Goal: Information Seeking & Learning: Learn about a topic

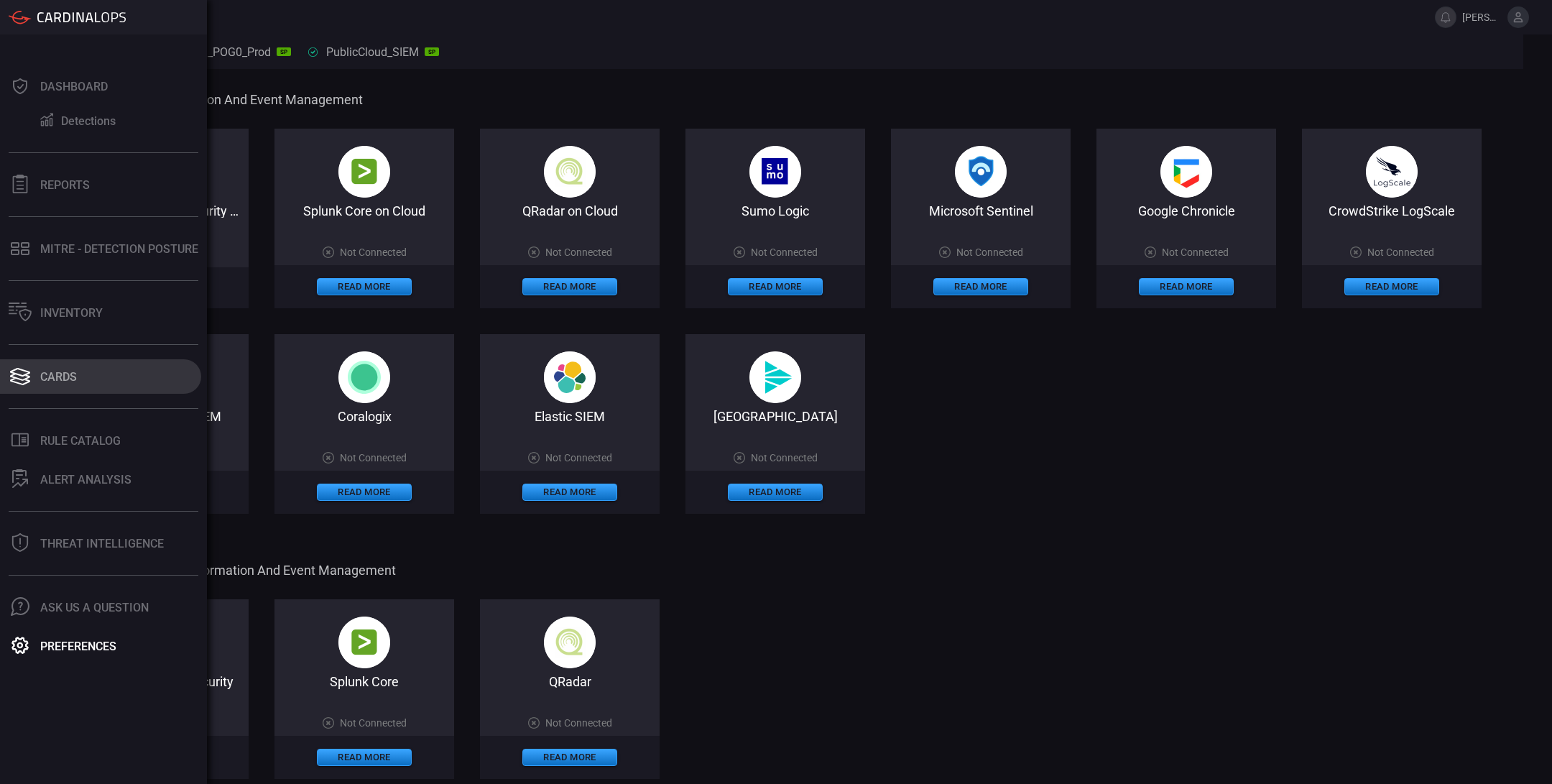
click at [71, 378] on div "Cards" at bounding box center [59, 376] width 36 height 13
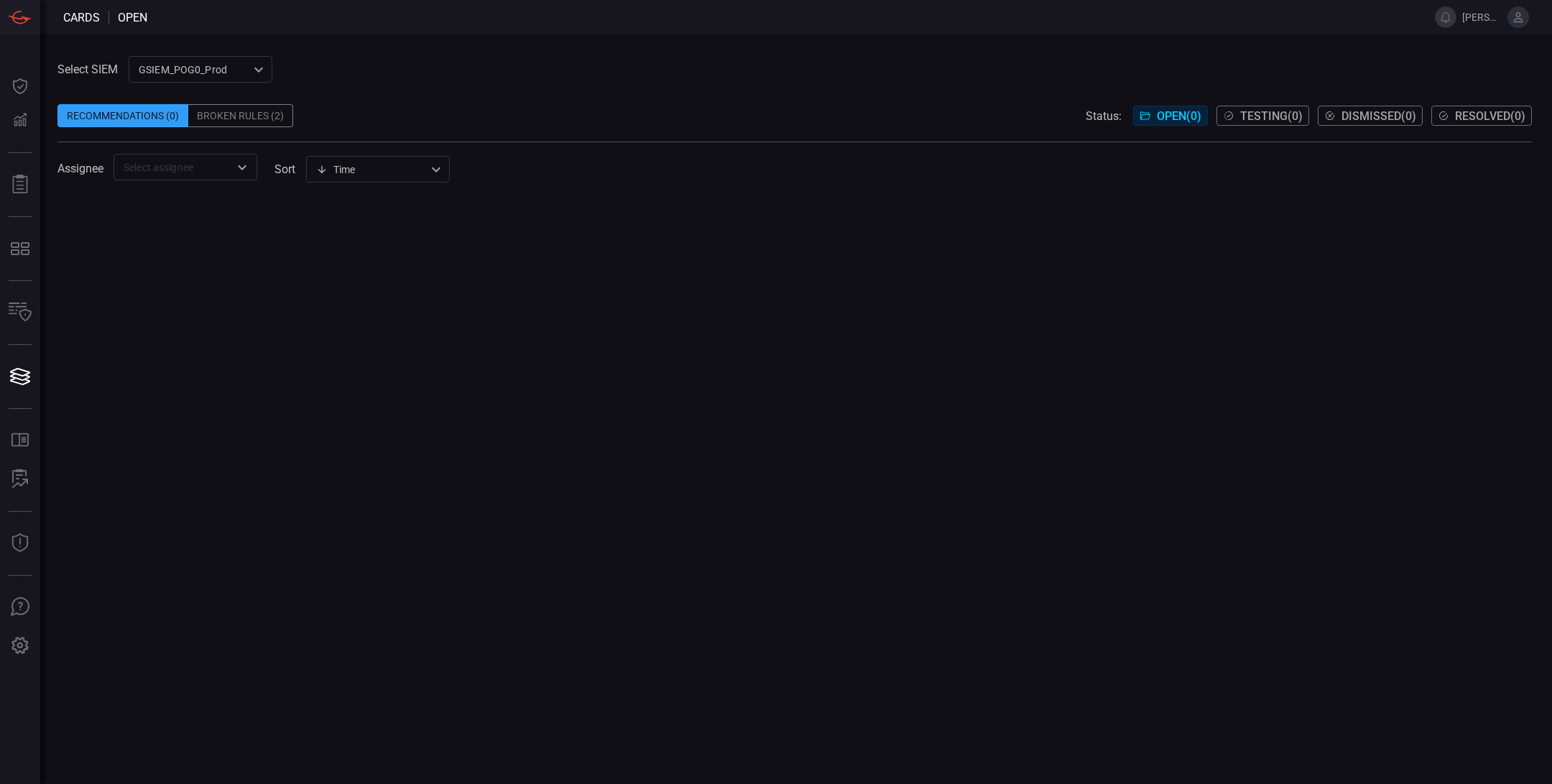
click at [247, 117] on div "Broken Rules (2)" at bounding box center [241, 116] width 105 height 23
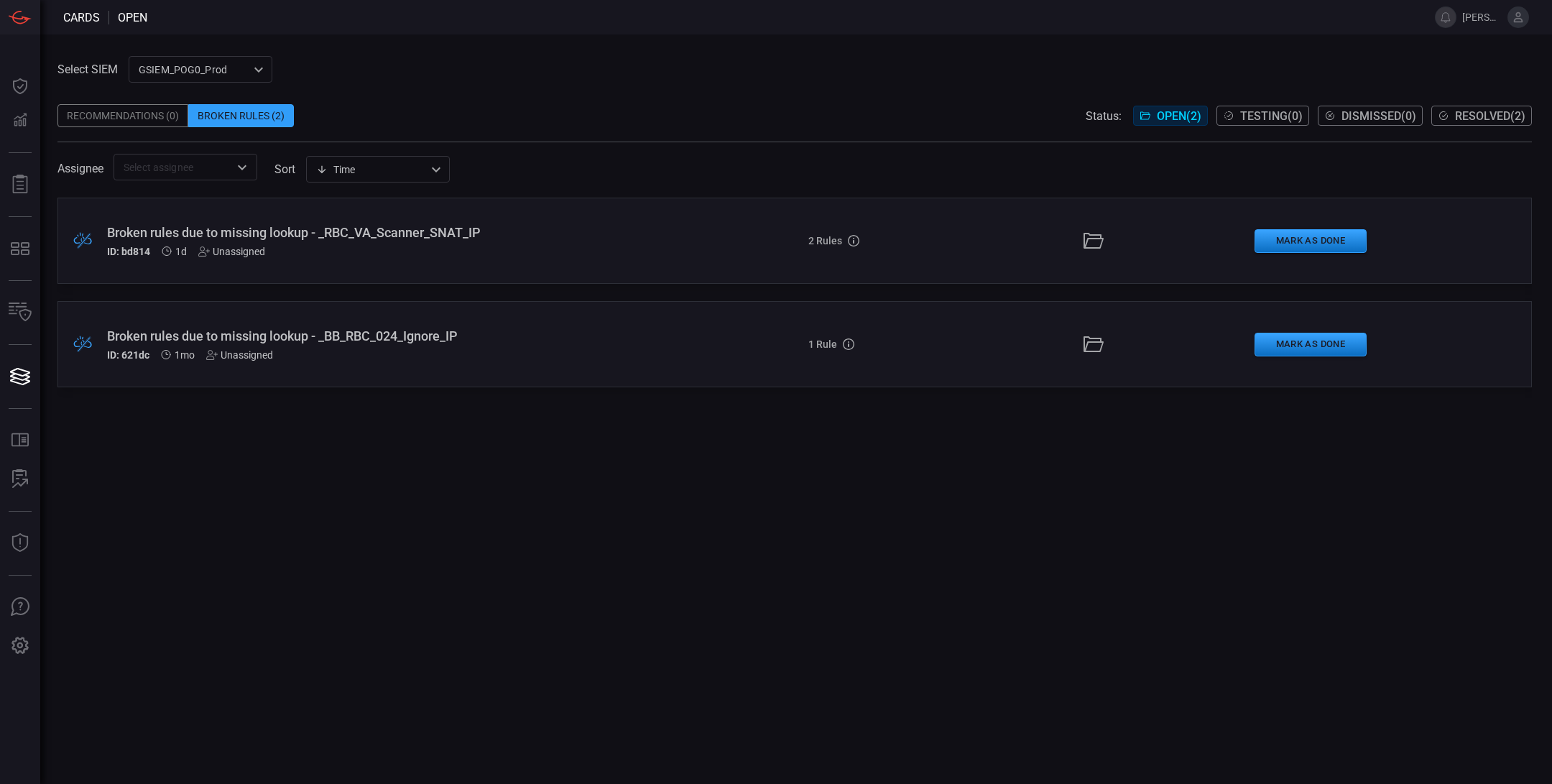
click at [463, 348] on div "Broken rules due to missing lookup - _BB_RBC_024_Ignore_IP ID: 621dc 1mo Unassi…" at bounding box center [378, 344] width 543 height 32
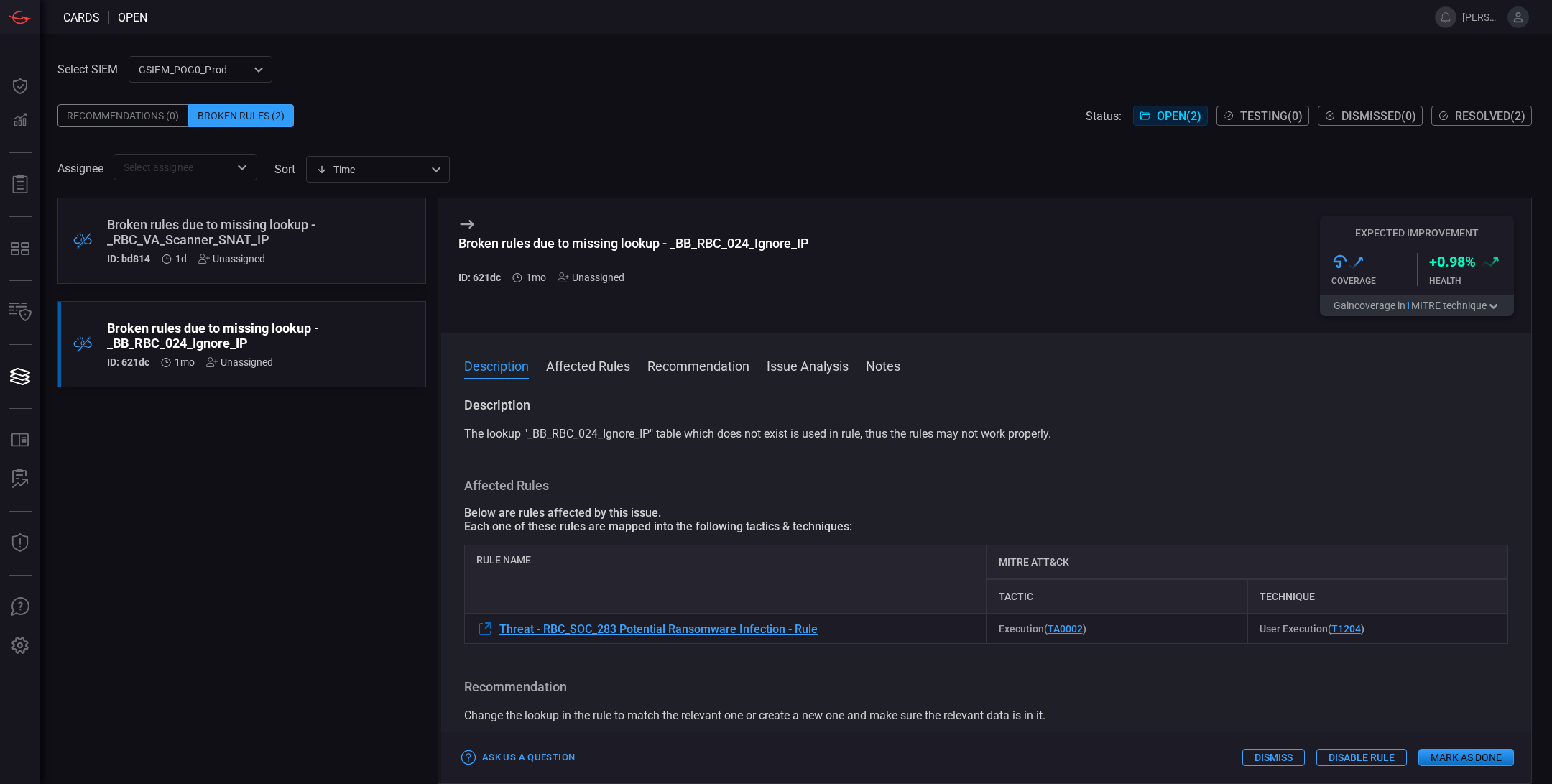
click at [806, 444] on div "Description The lookup "_BB_RBC_024_Ignore_IP" table which does not exist is us…" at bounding box center [986, 588] width 1090 height 382
drag, startPoint x: 675, startPoint y: 238, endPoint x: 816, endPoint y: 242, distance: 141.1
click at [816, 242] on div "Broken rules due to missing lookup - _BB_RBC_024_Ignore_IP ID: 621dc 1mo Unassi…" at bounding box center [986, 265] width 1090 height 135
drag, startPoint x: 816, startPoint y: 242, endPoint x: 674, endPoint y: 244, distance: 142.0
click at [673, 244] on div "Broken rules due to missing lookup - _BB_RBC_024_Ignore_IP ID: 621dc 1mo Unassi…" at bounding box center [986, 265] width 1090 height 135
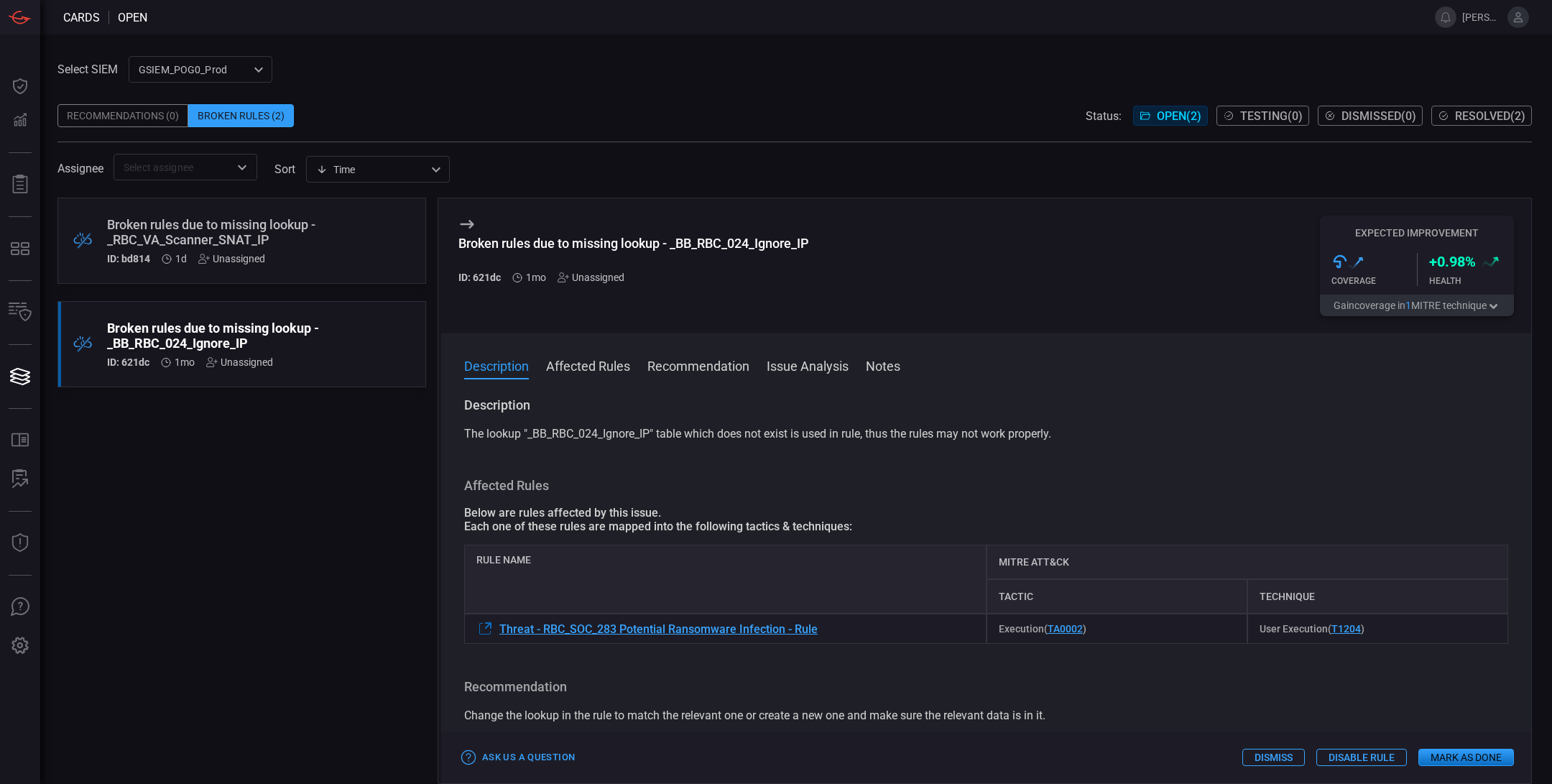
click at [312, 251] on div "Broken rules due to missing lookup - _RBC_VA_Scanner_SNAT_IP ID: bd814 1d Unass…" at bounding box center [214, 241] width 215 height 48
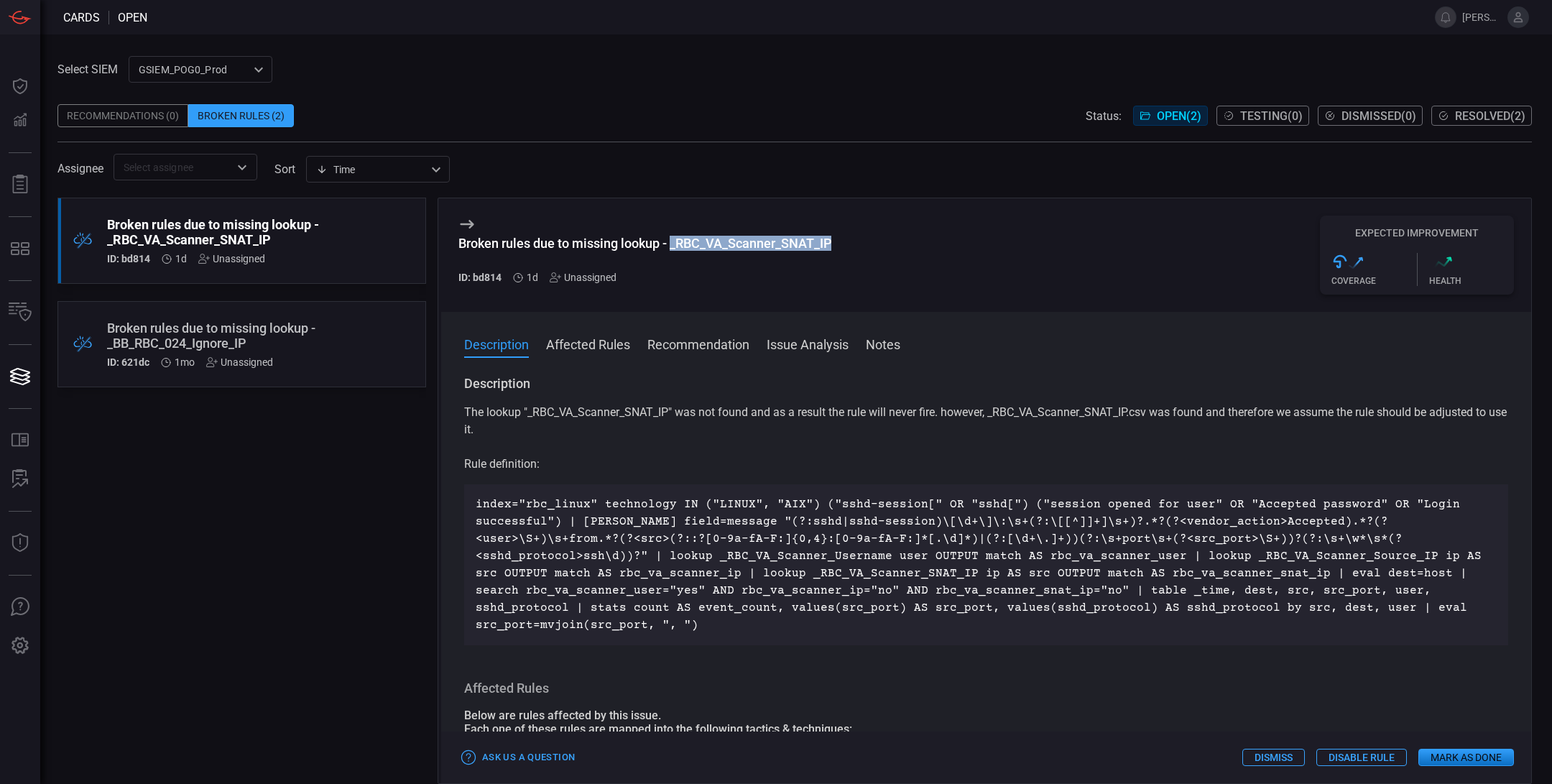
drag, startPoint x: 672, startPoint y: 243, endPoint x: 865, endPoint y: 242, distance: 193.0
click at [865, 242] on div "Broken rules due to missing lookup - _RBC_VA_Scanner_SNAT_IP ID: bd814 1d Unass…" at bounding box center [986, 254] width 1090 height 113
click at [334, 356] on div ".broken_cards_icon_0{fill:#39A4FF;} .broken_cards_icon_1{fill:none;stroke:#1918…" at bounding box center [242, 344] width 368 height 86
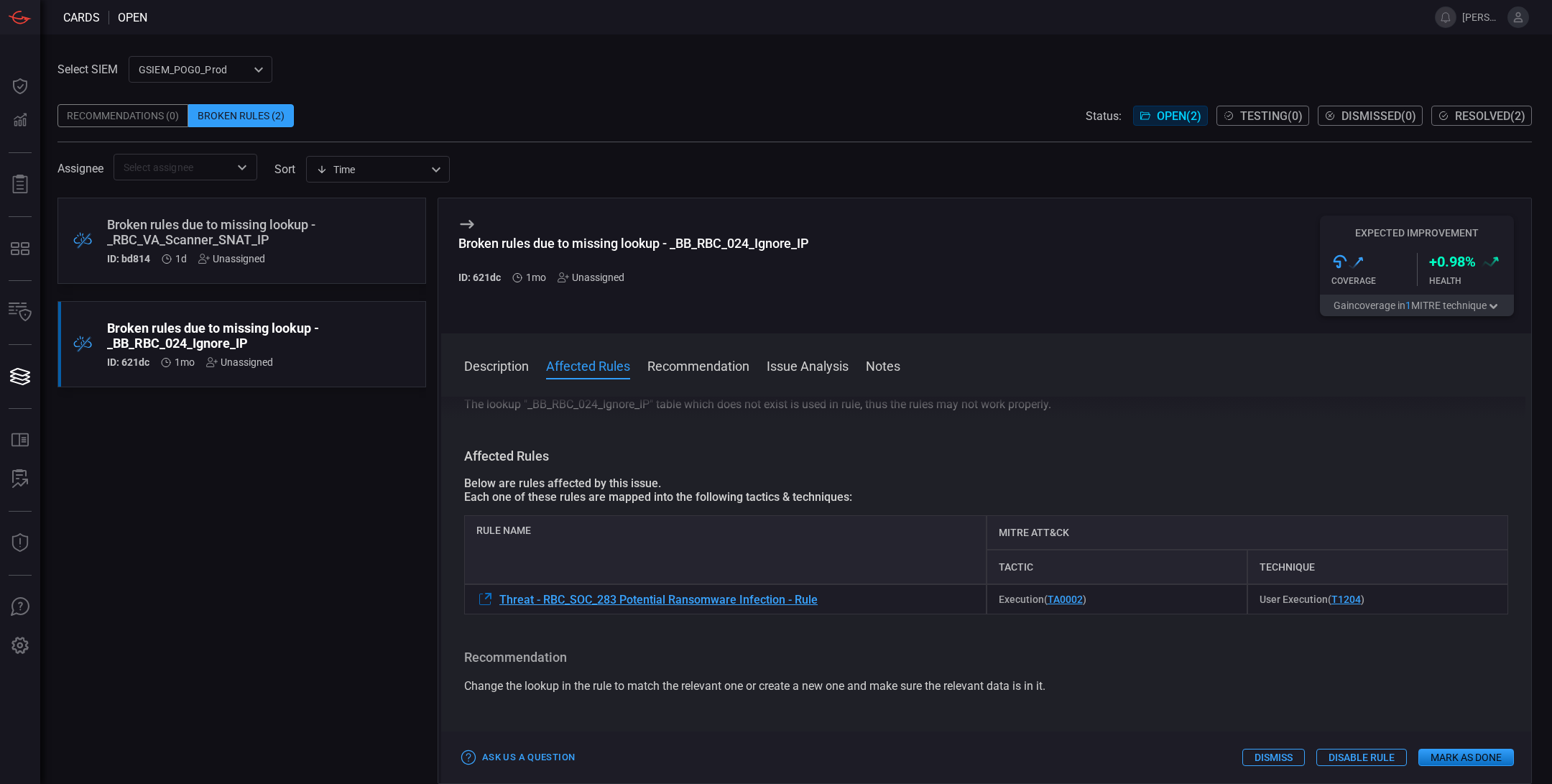
scroll to position [52, 0]
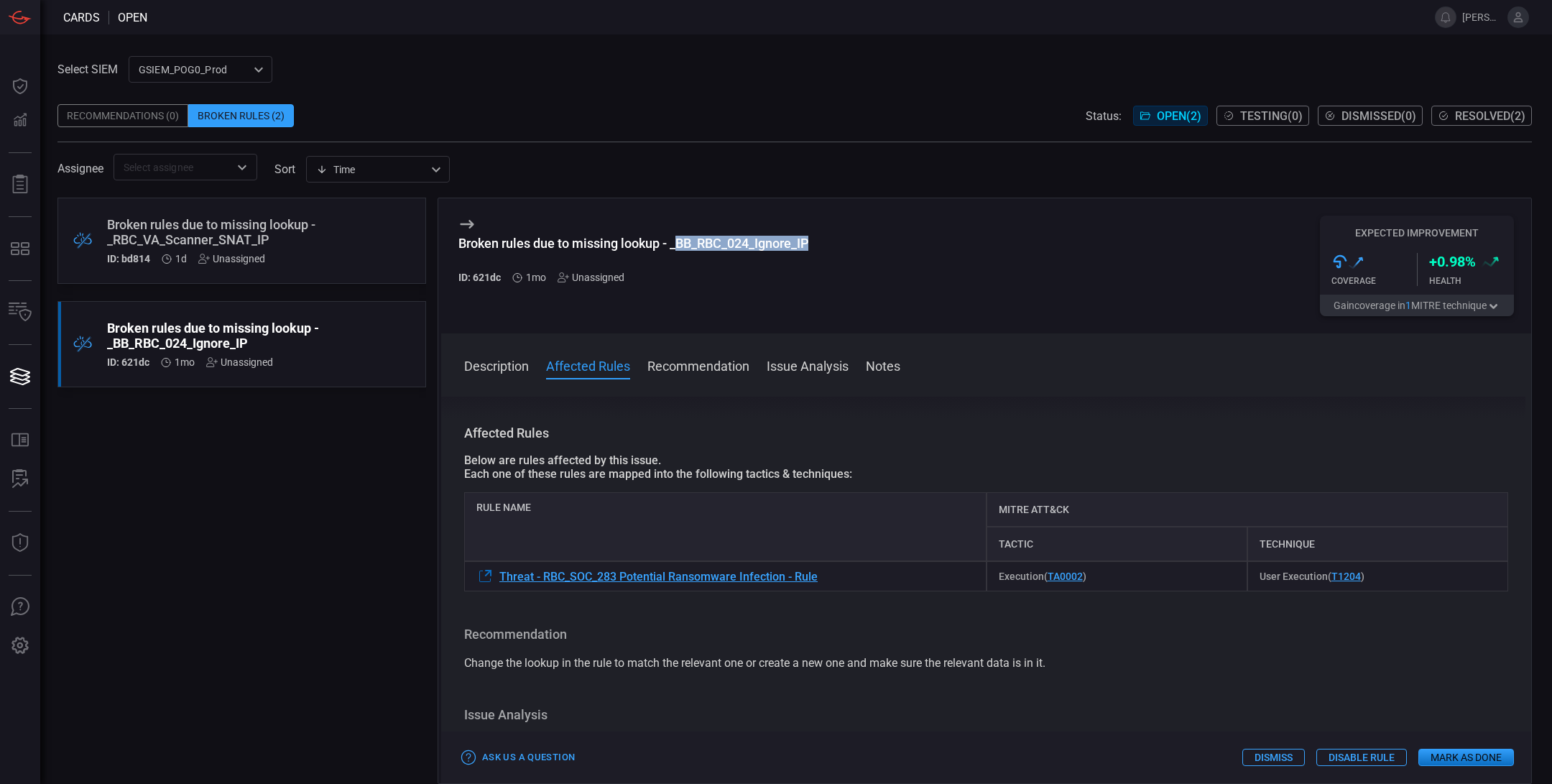
drag, startPoint x: 680, startPoint y: 243, endPoint x: 803, endPoint y: 254, distance: 123.5
click at [803, 254] on h3 "Broken rules due to missing lookup - _BB_RBC_024_Ignore_IP" at bounding box center [634, 251] width 350 height 30
click at [241, 238] on div "Broken rules due to missing lookup - _RBC_VA_Scanner_SNAT_IP" at bounding box center [214, 232] width 215 height 30
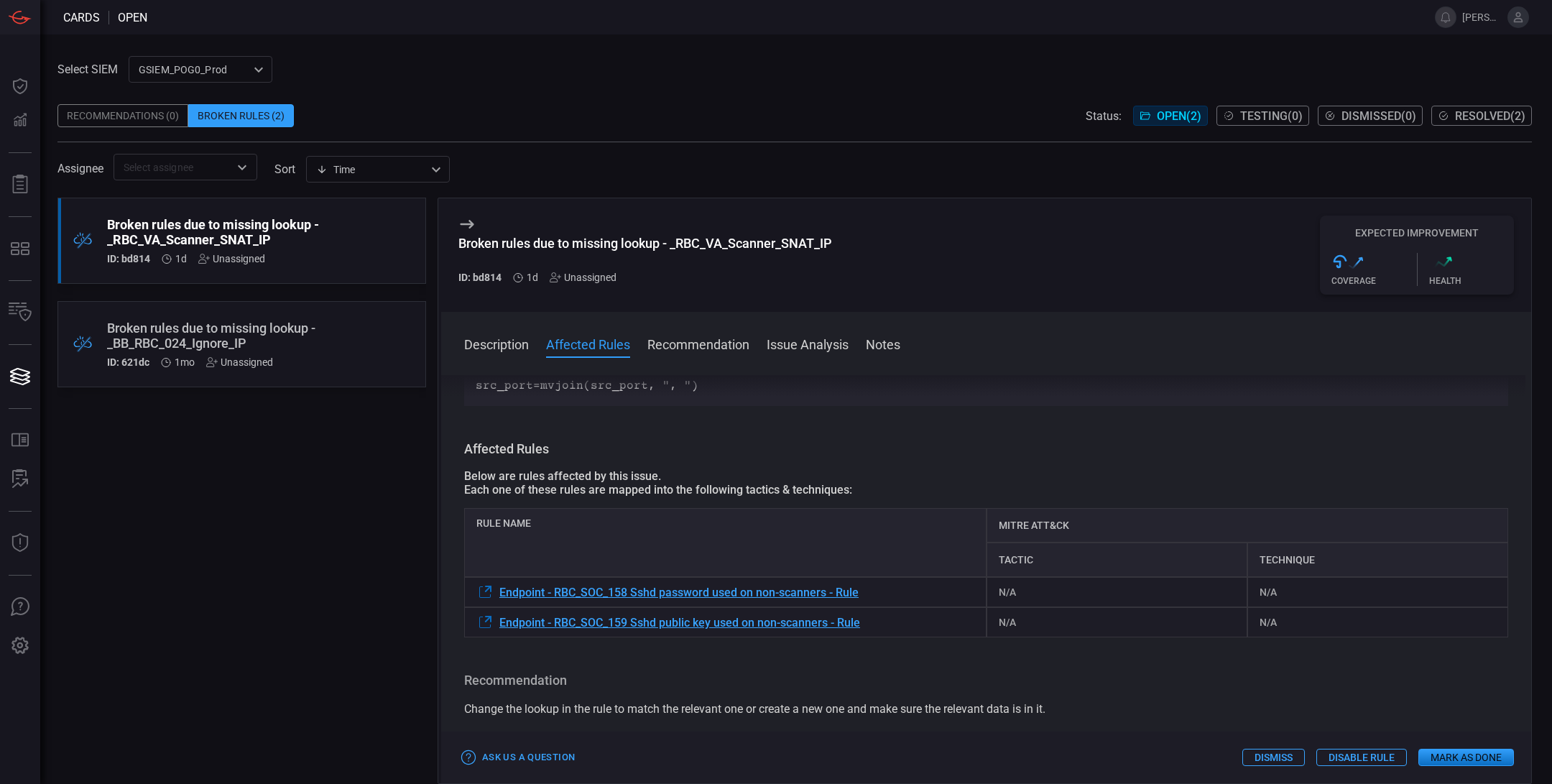
scroll to position [243, 0]
click at [649, 243] on div "Broken rules due to missing lookup - _RBC_VA_Scanner_SNAT_IP" at bounding box center [645, 243] width 373 height 15
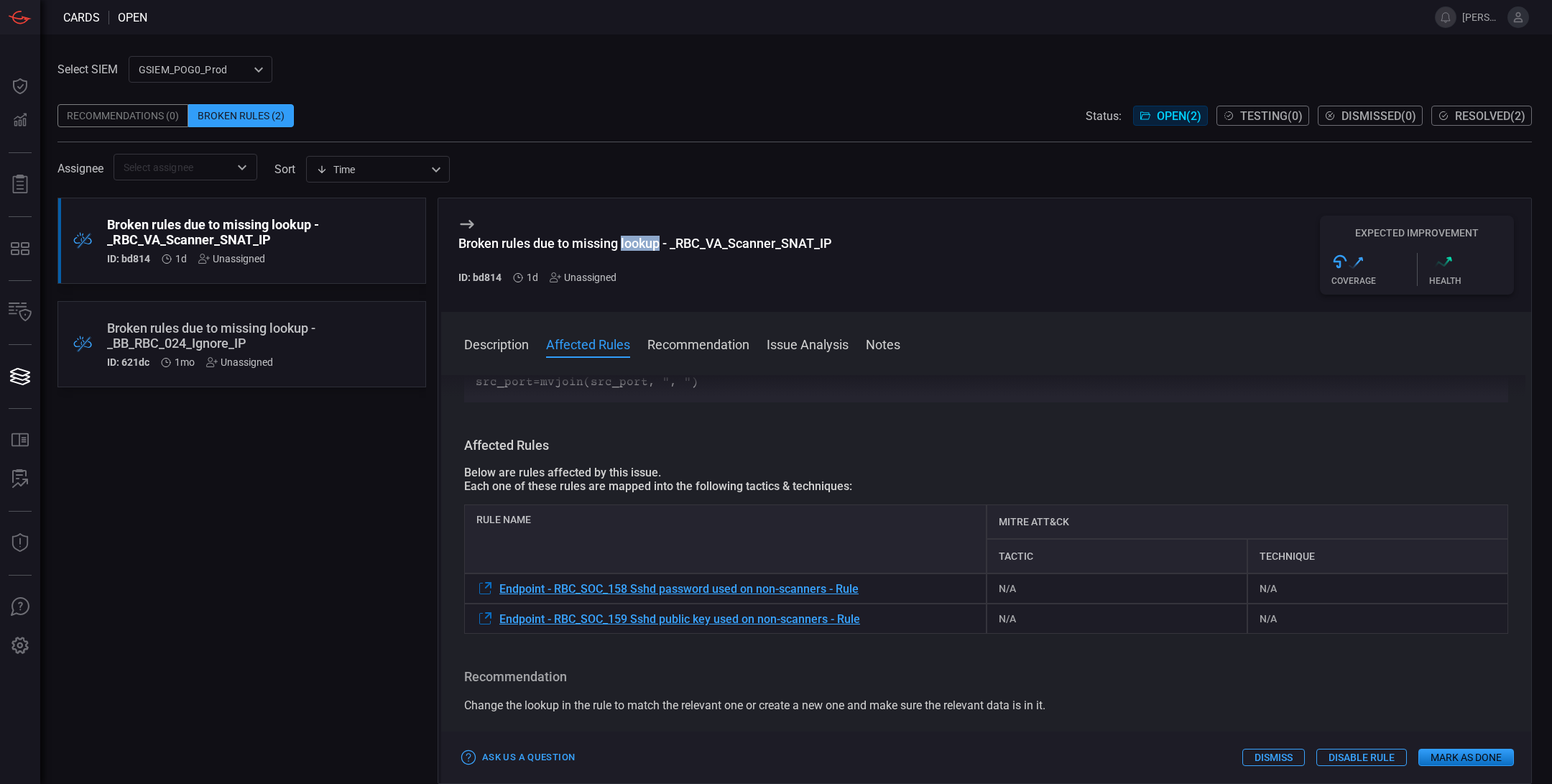
click at [649, 243] on div "Broken rules due to missing lookup - _RBC_VA_Scanner_SNAT_IP" at bounding box center [645, 243] width 373 height 15
copy div "Broken rules due to missing lookup - _RBC_VA_Scanner_SNAT_IP"
drag, startPoint x: 864, startPoint y: 569, endPoint x: 500, endPoint y: 573, distance: 364.0
click at [500, 573] on div "Endpoint - RBC_SOC_158 Sshd password used on non-scanners - Rule" at bounding box center [726, 588] width 523 height 30
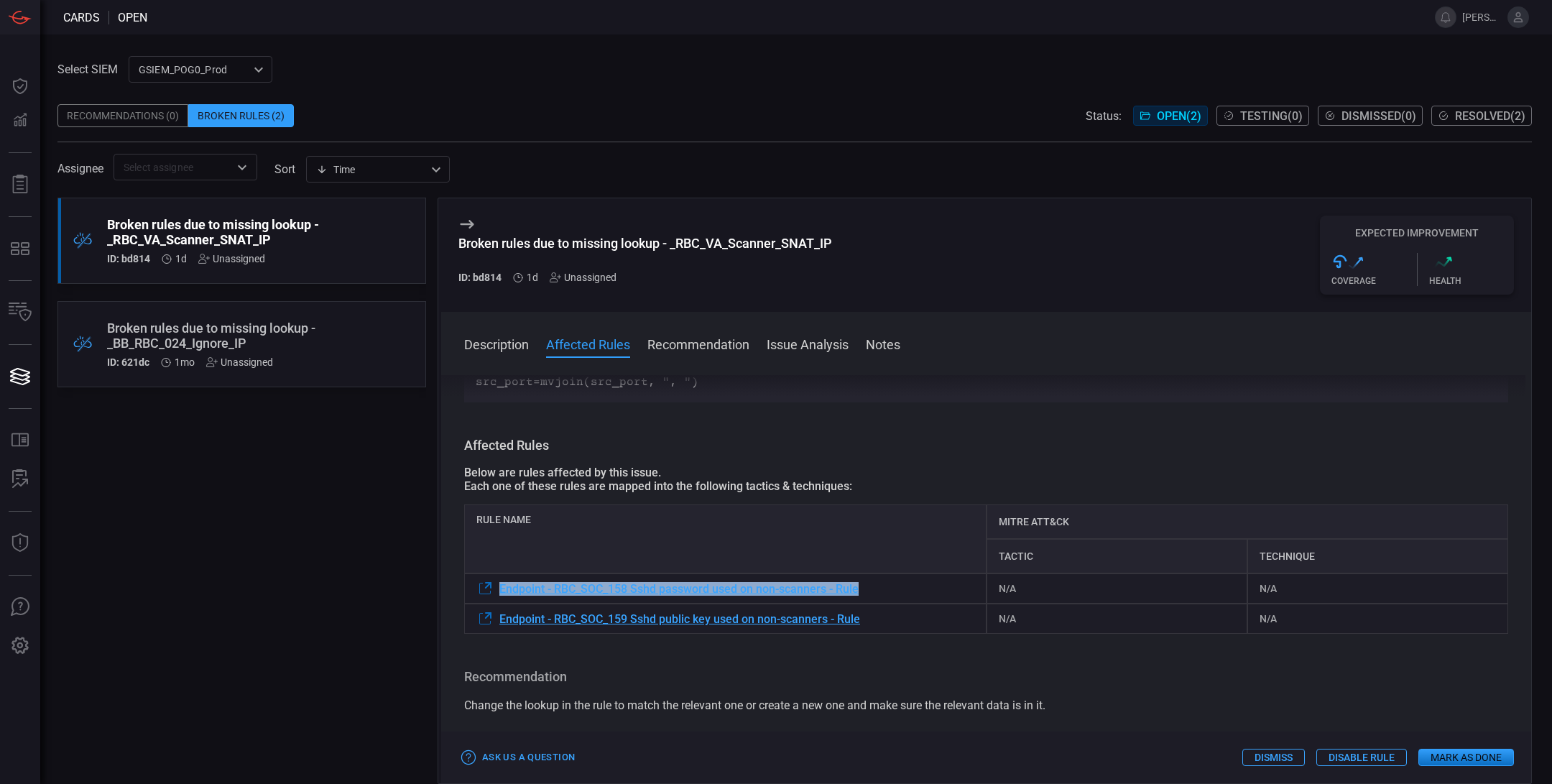
copy span "Endpoint - RBC_SOC_158 Sshd password used on non-scanners - Rule"
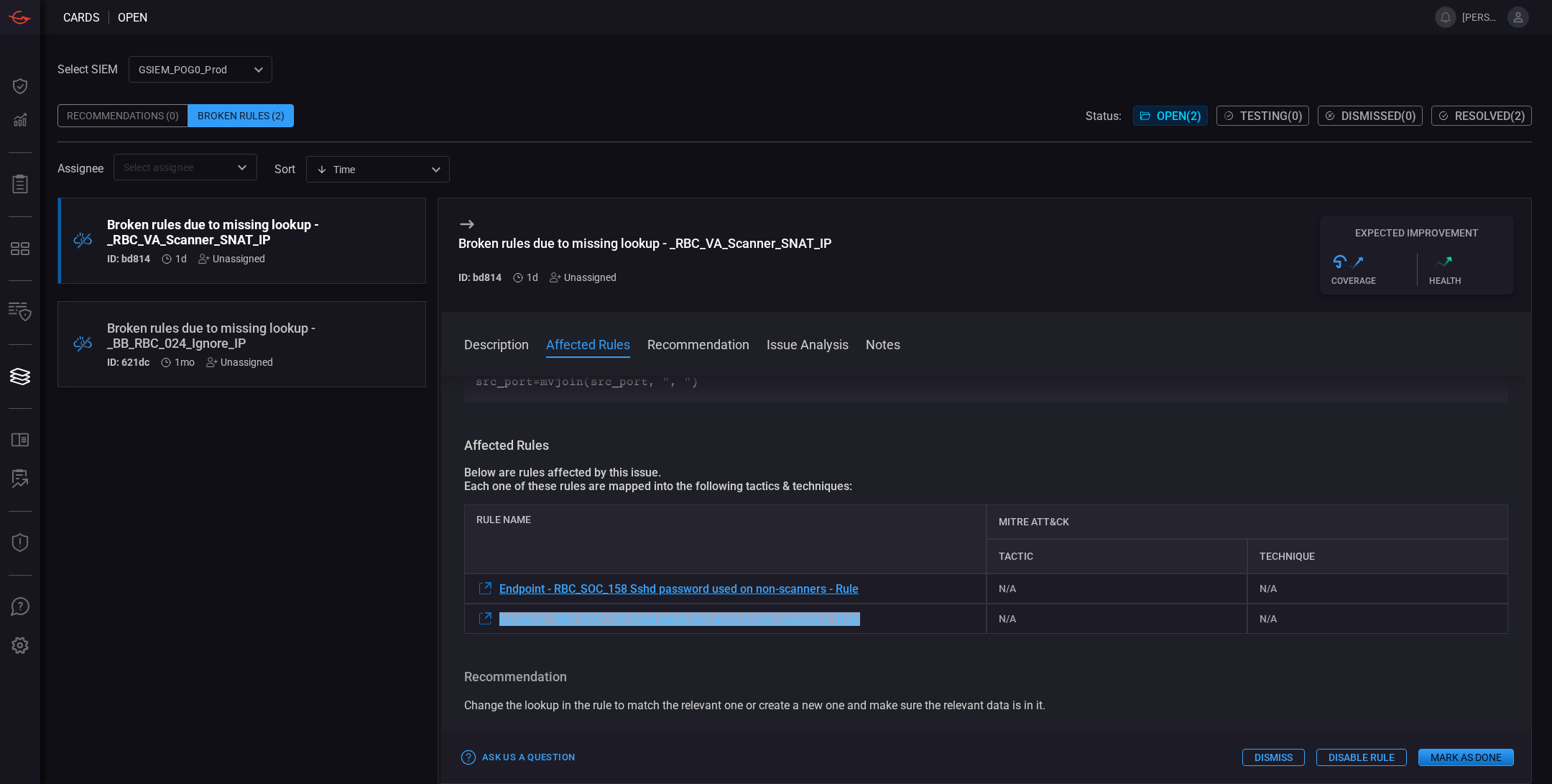
drag, startPoint x: 874, startPoint y: 606, endPoint x: 498, endPoint y: 597, distance: 376.1
click at [498, 603] on div "Endpoint - RBC_SOC_159 Sshd public key used on non-scanners - Rule" at bounding box center [726, 618] width 523 height 30
copy span "Endpoint - RBC_SOC_159 Sshd public key used on non-scanners - Rule"
click at [229, 337] on div "Broken rules due to missing lookup - _BB_RBC_024_Ignore_IP" at bounding box center [214, 336] width 215 height 30
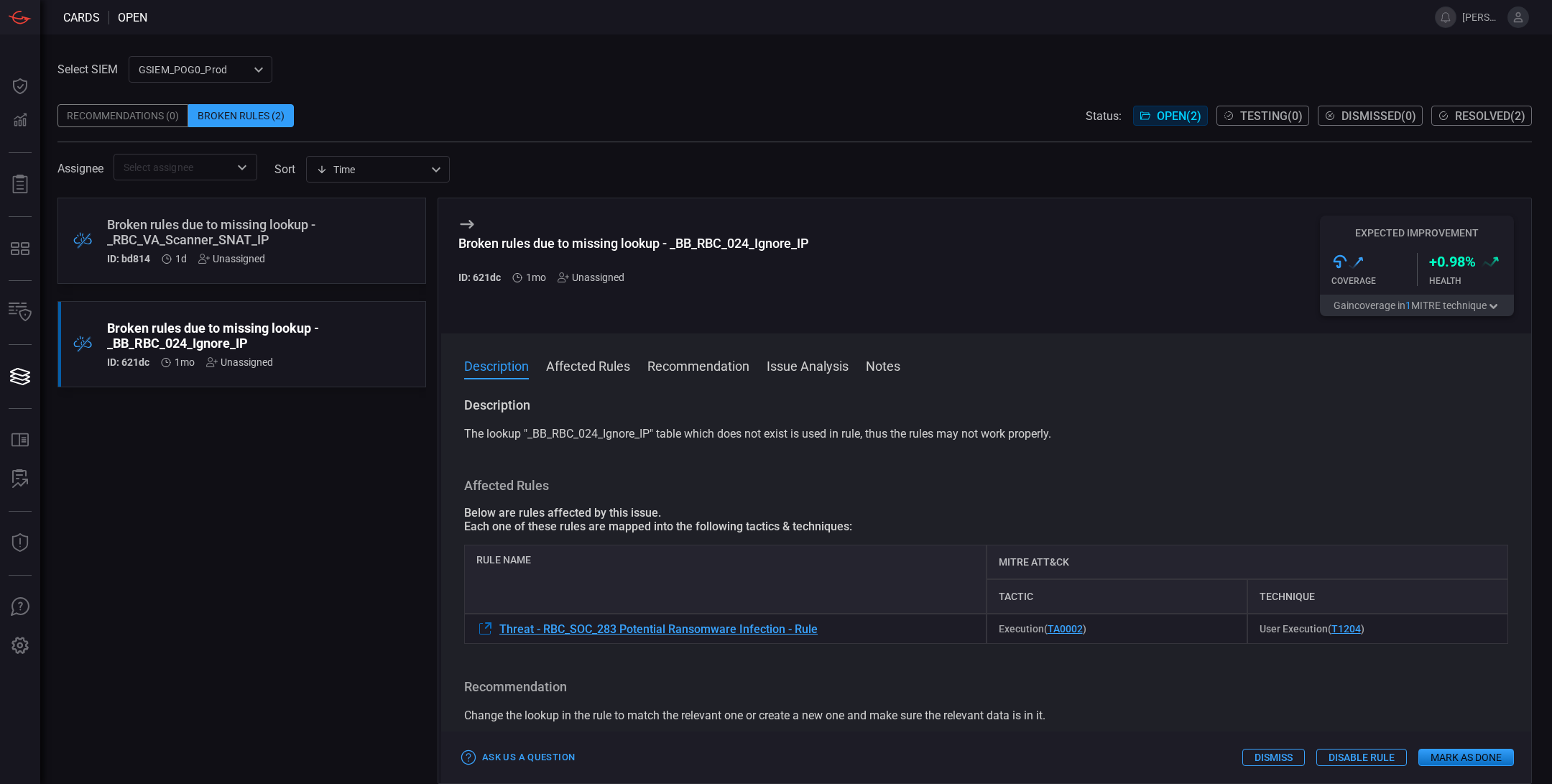
click at [594, 244] on div "Broken rules due to missing lookup - _BB_RBC_024_Ignore_IP" at bounding box center [634, 243] width 350 height 15
copy div "Broken rules due to missing lookup - _BB_RBC_024_Ignore_IP"
drag, startPoint x: 824, startPoint y: 630, endPoint x: 499, endPoint y: 626, distance: 325.0
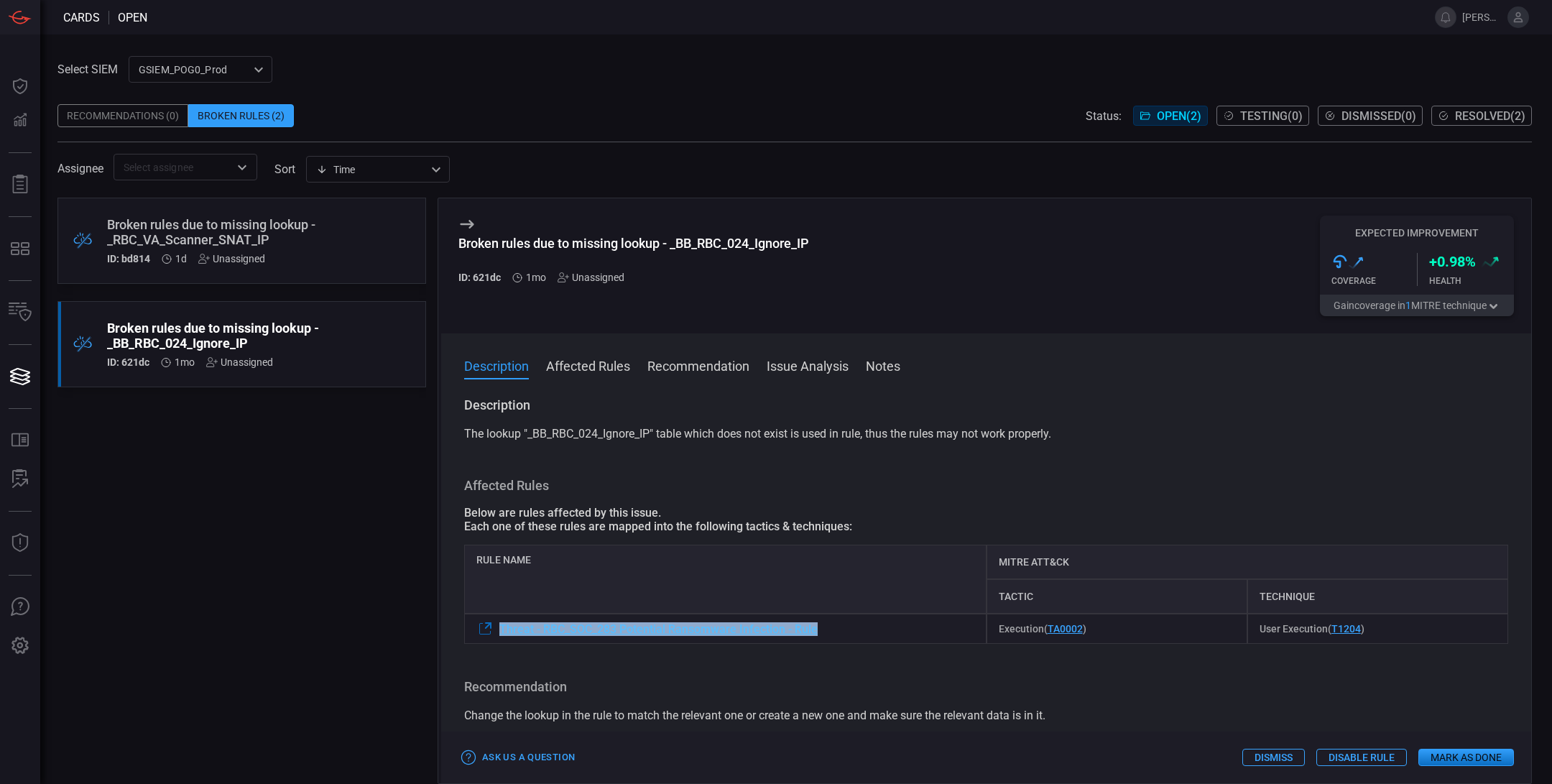
click at [499, 626] on div "Threat - RBC_SOC_283 Potential Ransomware Infection - Rule" at bounding box center [726, 629] width 523 height 30
copy span "Threat - RBC_SOC_283 Potential Ransomware Infection - Rule"
